Goal: Task Accomplishment & Management: Use online tool/utility

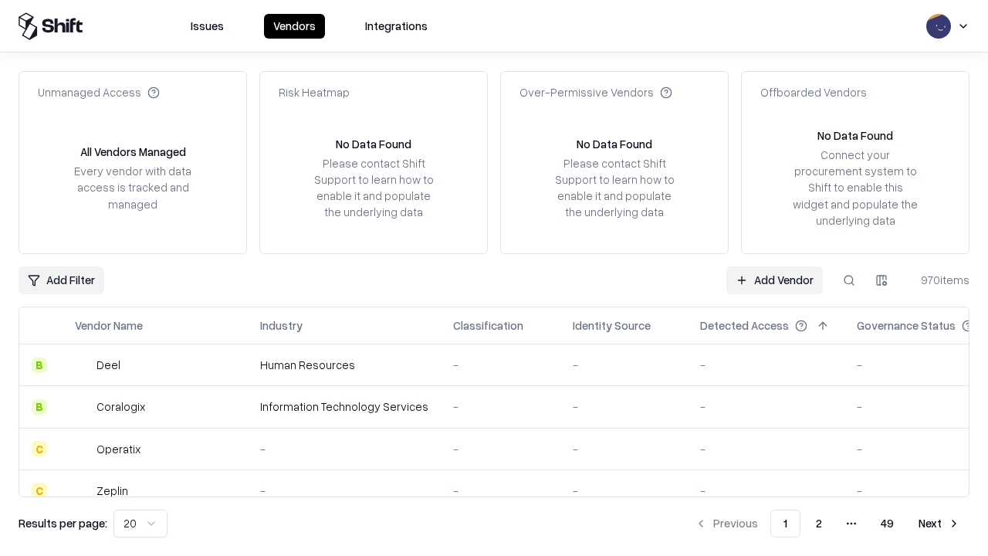
click at [774, 279] on link "Add Vendor" at bounding box center [774, 280] width 96 height 28
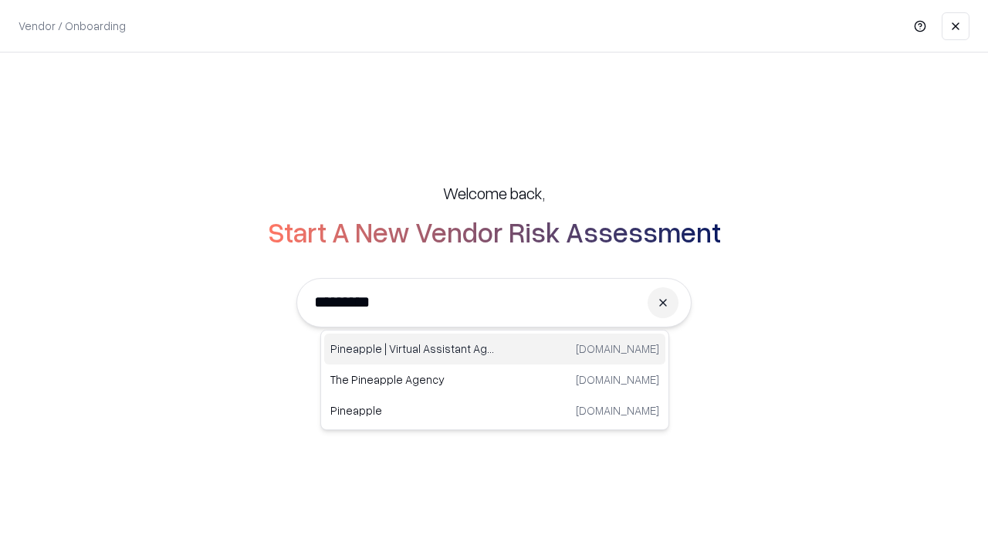
click at [495, 349] on div "Pineapple | Virtual Assistant Agency [DOMAIN_NAME]" at bounding box center [494, 348] width 341 height 31
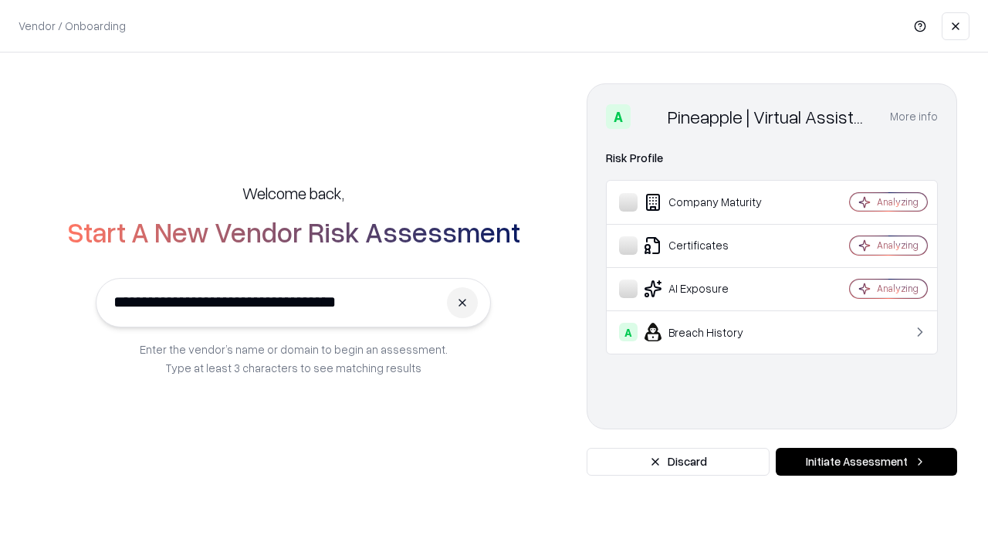
type input "**********"
click at [866, 462] on button "Initiate Assessment" at bounding box center [866, 462] width 181 height 28
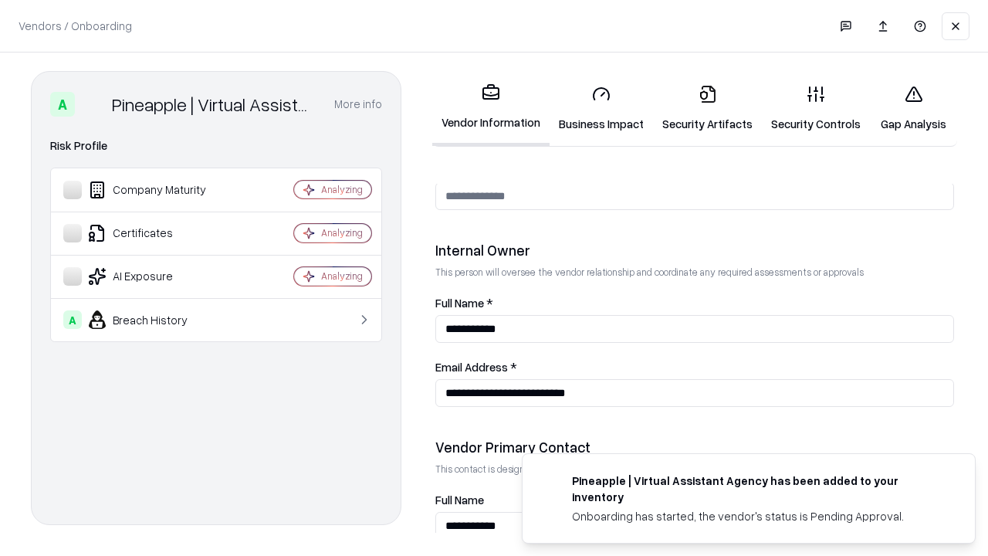
scroll to position [800, 0]
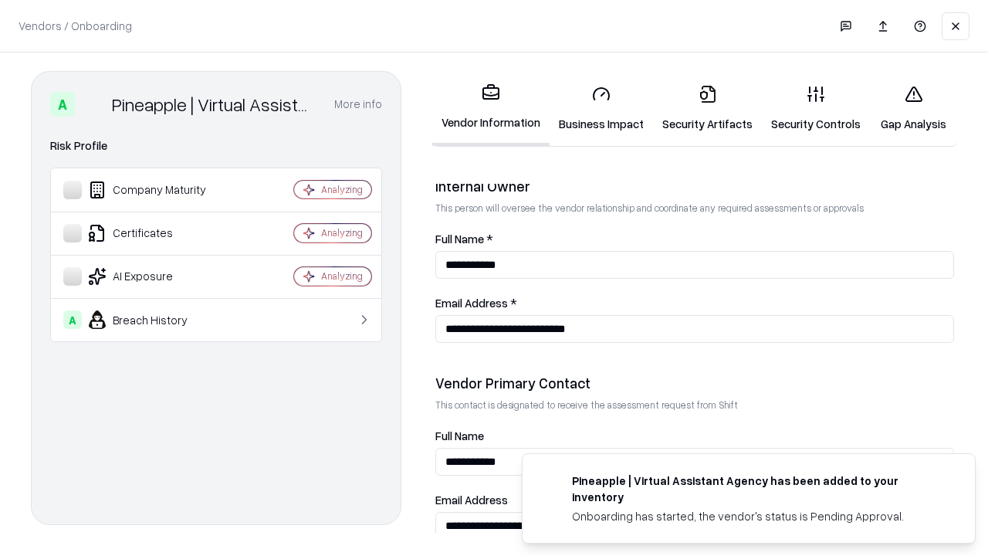
click at [601, 108] on link "Business Impact" at bounding box center [601, 109] width 103 height 72
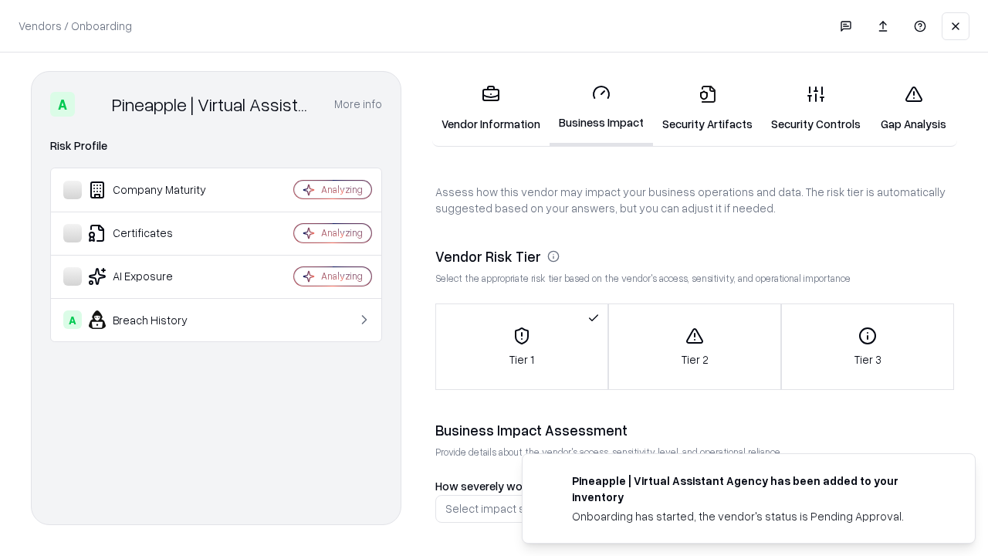
click at [913, 108] on link "Gap Analysis" at bounding box center [913, 109] width 87 height 72
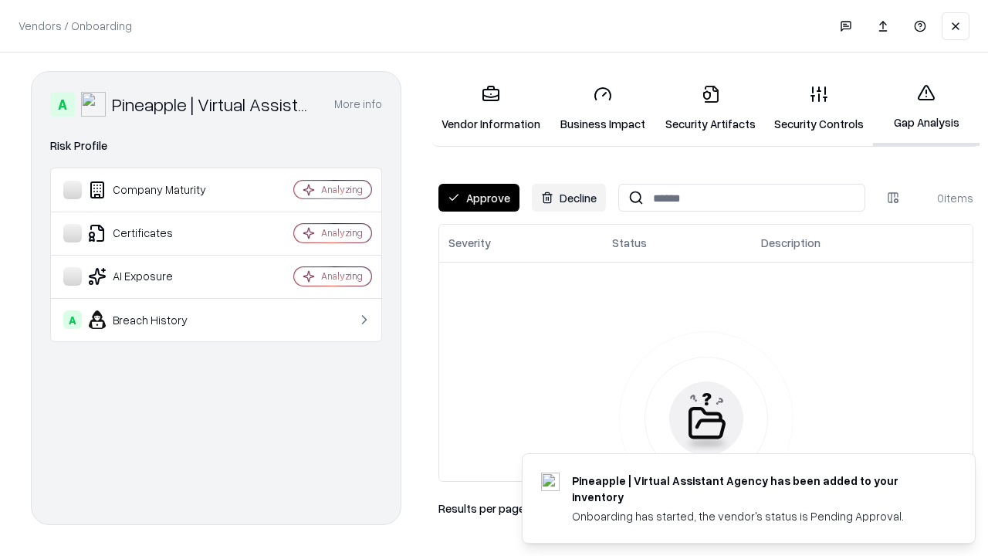
click at [479, 198] on button "Approve" at bounding box center [478, 198] width 81 height 28
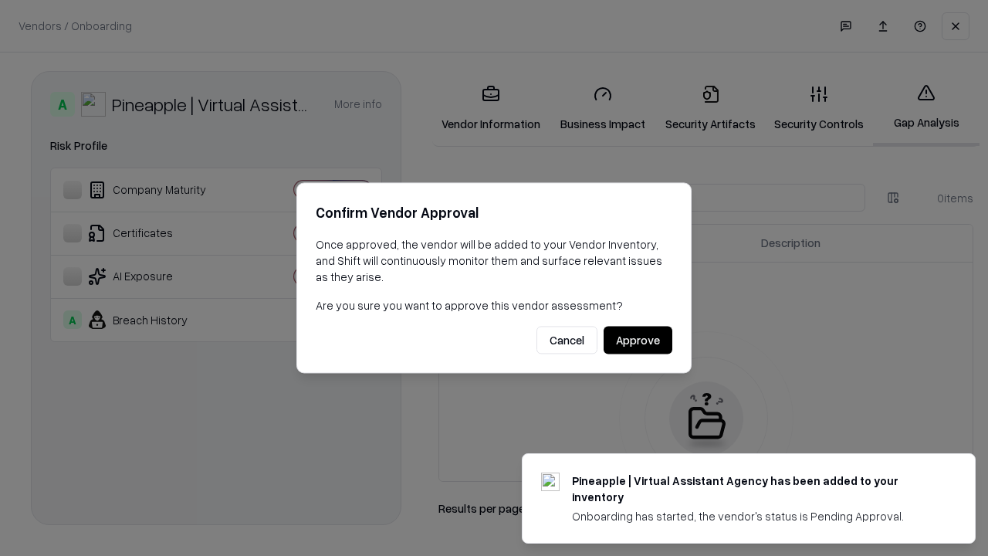
click at [638, 340] on button "Approve" at bounding box center [638, 341] width 69 height 28
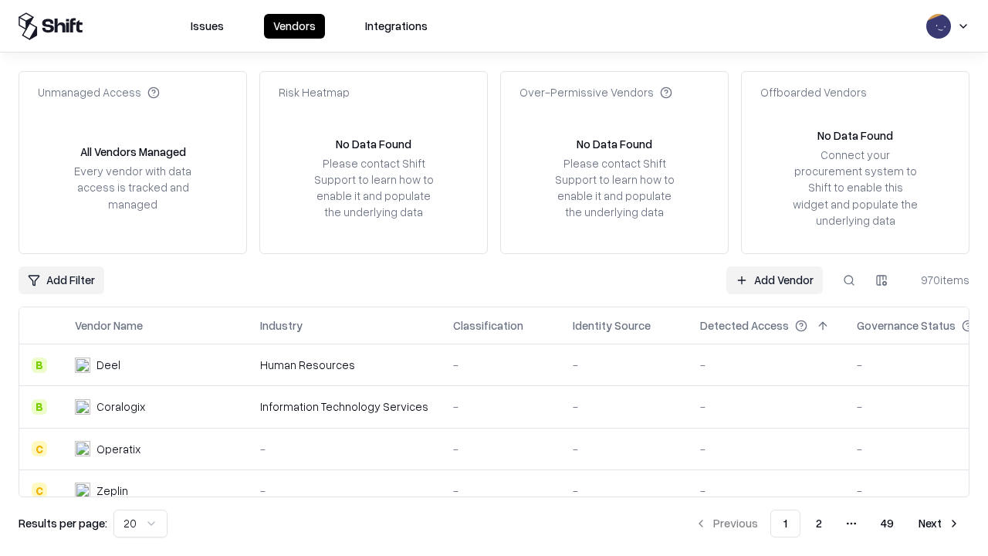
type input "**********"
click at [774, 279] on link "Add Vendor" at bounding box center [774, 280] width 96 height 28
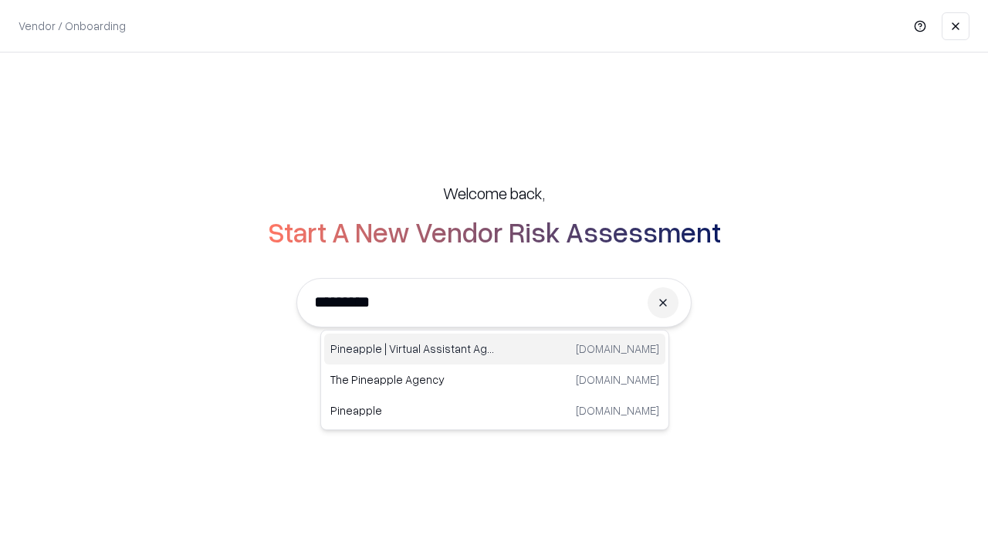
click at [495, 349] on div "Pineapple | Virtual Assistant Agency [DOMAIN_NAME]" at bounding box center [494, 348] width 341 height 31
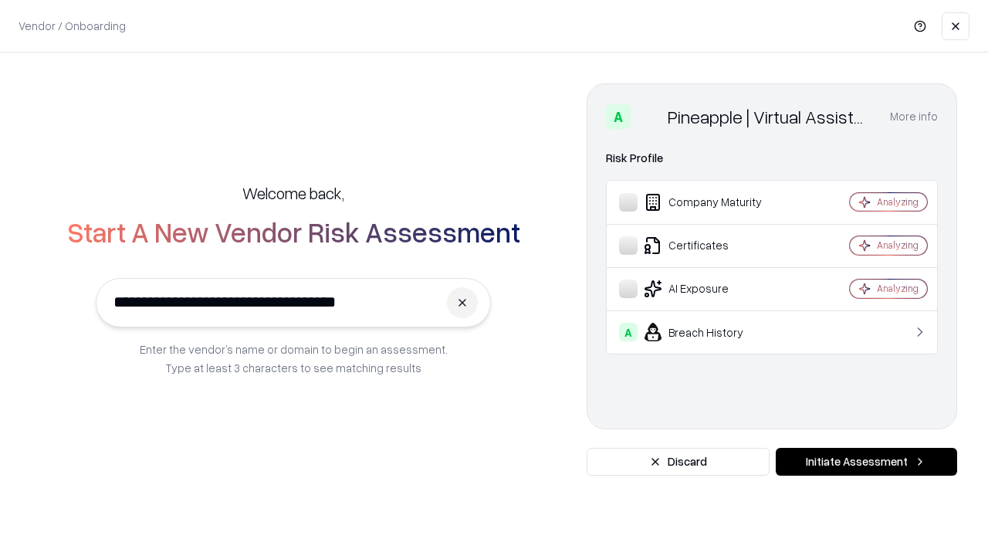
type input "**********"
click at [866, 462] on button "Initiate Assessment" at bounding box center [866, 462] width 181 height 28
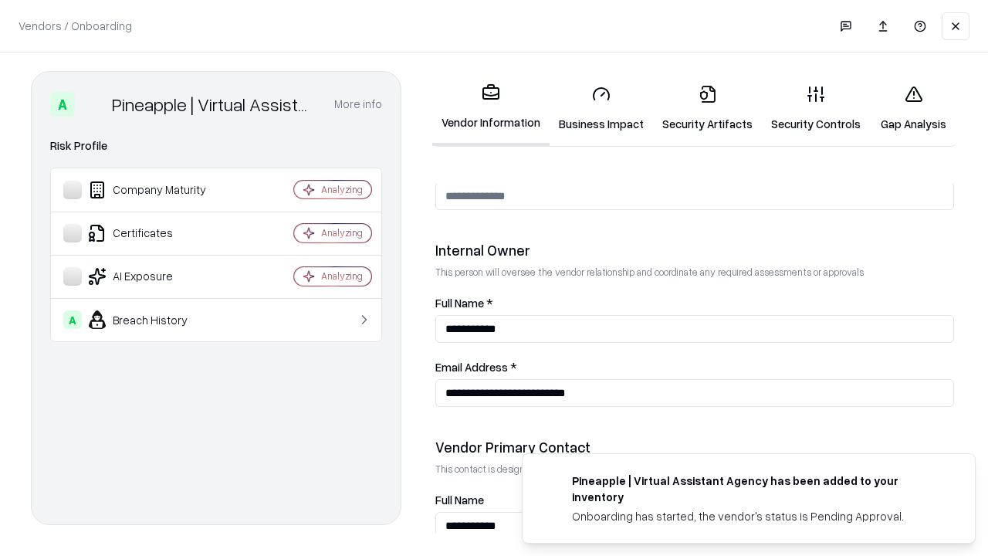
scroll to position [800, 0]
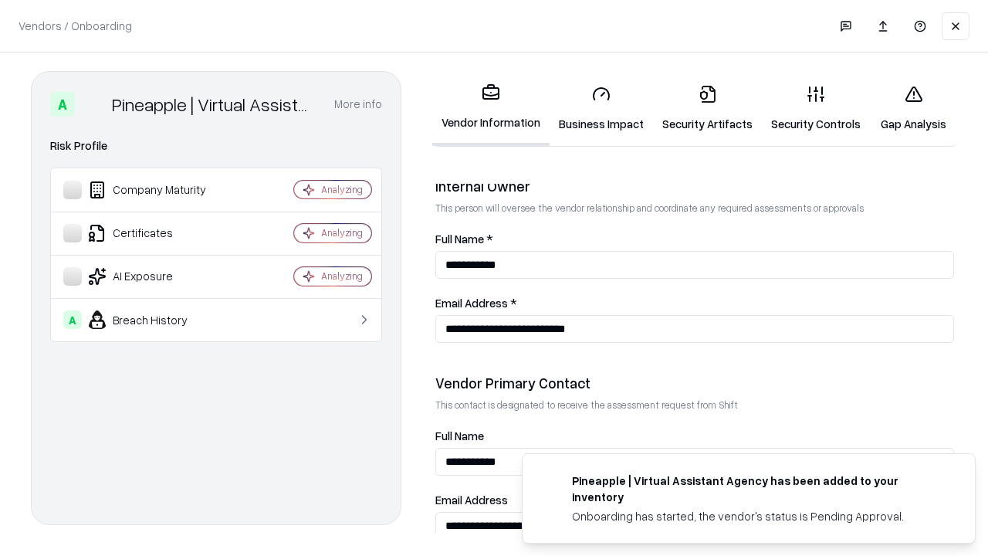
click at [913, 108] on link "Gap Analysis" at bounding box center [913, 109] width 87 height 72
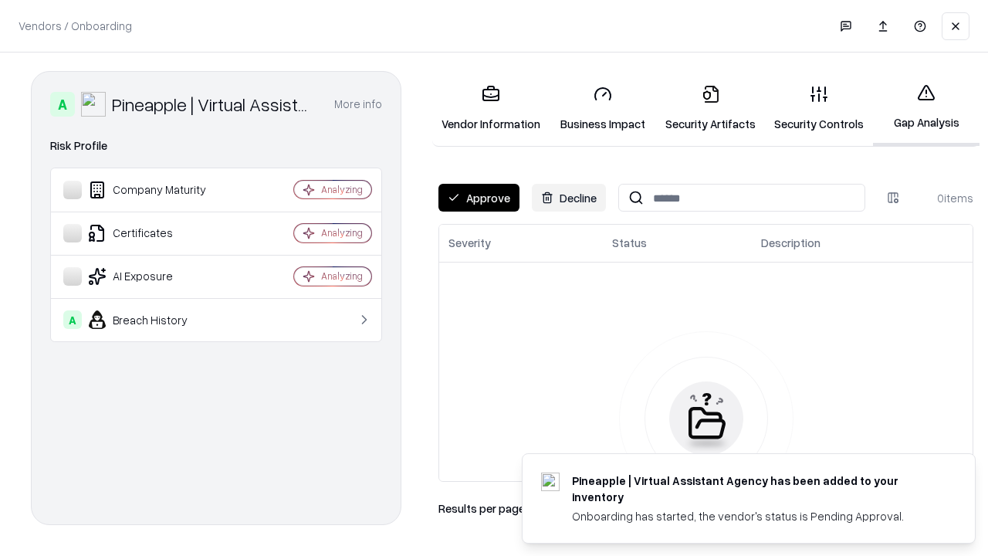
click at [479, 198] on button "Approve" at bounding box center [478, 198] width 81 height 28
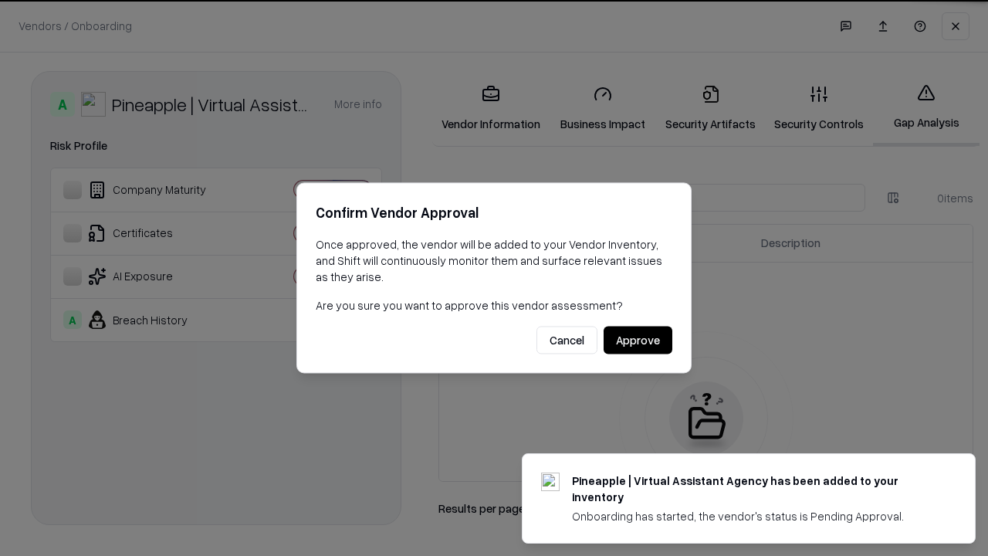
click at [638, 340] on button "Approve" at bounding box center [638, 341] width 69 height 28
